Goal: Find specific page/section: Find specific page/section

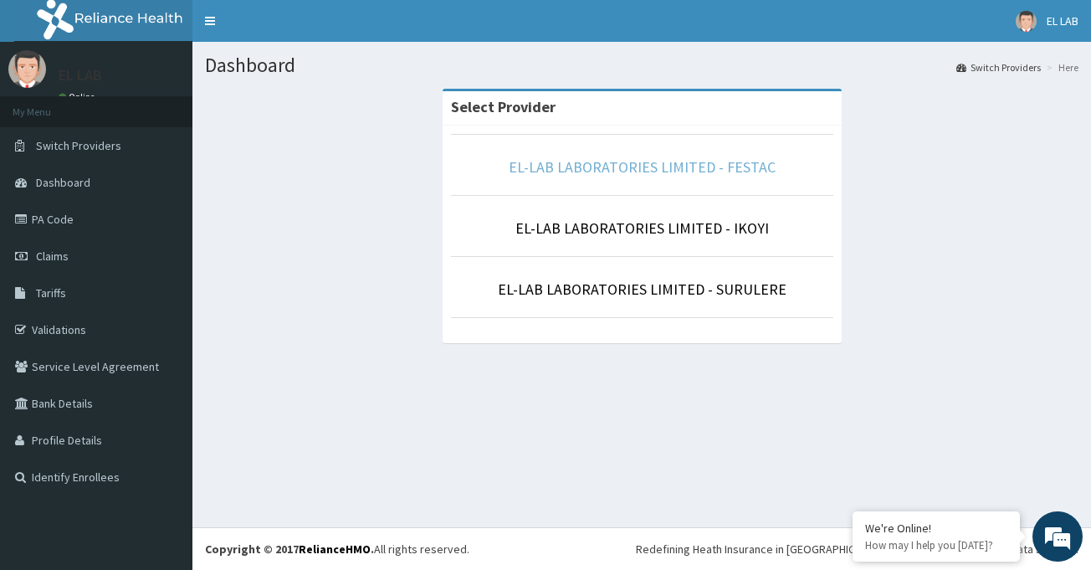
click at [664, 167] on link "EL-LAB LABORATORIES LIMITED - FESTAC" at bounding box center [642, 166] width 267 height 19
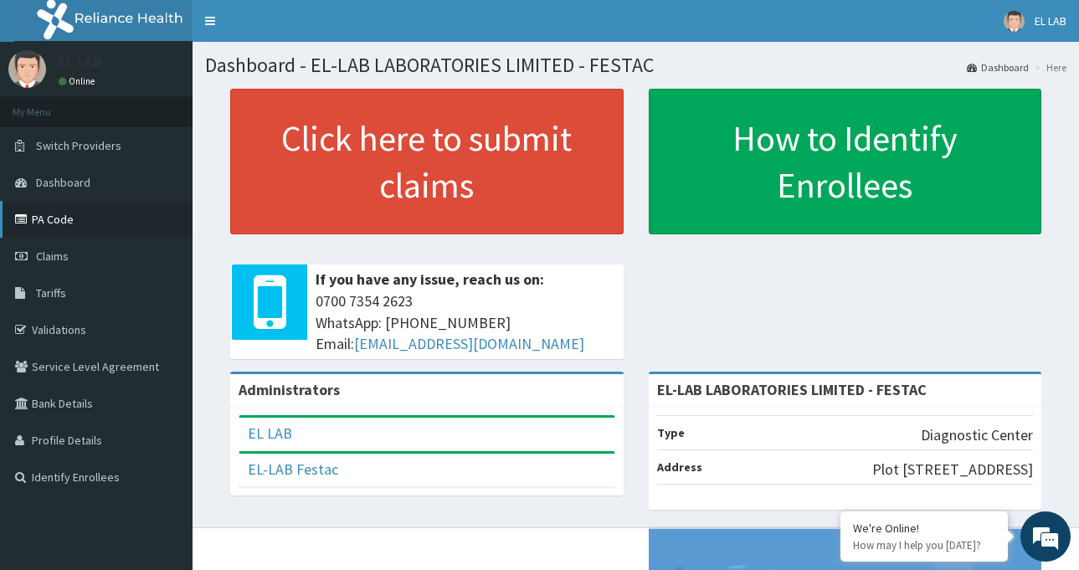
click at [128, 223] on link "PA Code" at bounding box center [96, 219] width 193 height 37
